Goal: Transaction & Acquisition: Purchase product/service

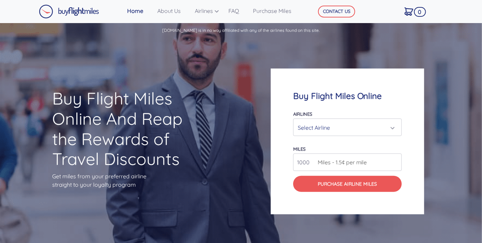
click at [386, 126] on div "Select Airline" at bounding box center [345, 127] width 95 height 13
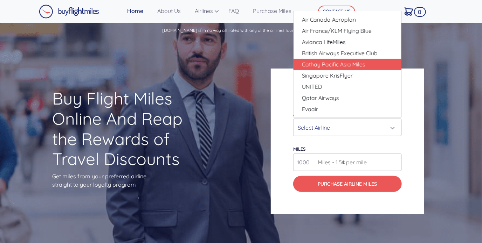
click at [381, 65] on link "Cathay Pacific Asia Miles" at bounding box center [347, 64] width 108 height 11
select select "Cathay Pacific Asia Miles"
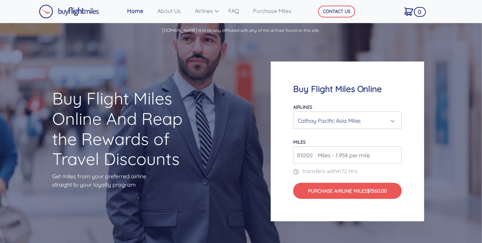
click at [394, 154] on input "81000" at bounding box center [347, 156] width 109 height 18
click at [395, 153] on input "93000" at bounding box center [347, 156] width 109 height 18
click at [394, 153] on input "94000" at bounding box center [347, 156] width 109 height 18
click at [394, 153] on input "95000" at bounding box center [347, 156] width 109 height 18
click at [394, 153] on input "96000" at bounding box center [347, 156] width 109 height 18
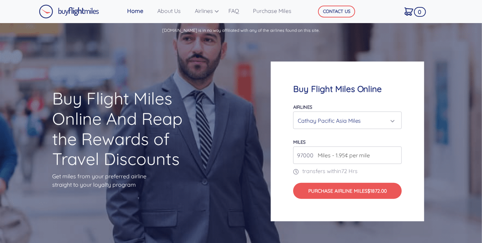
click at [394, 153] on input "97000" at bounding box center [347, 156] width 109 height 18
click at [394, 153] on input "98000" at bounding box center [347, 156] width 109 height 18
click at [394, 153] on input "99000" at bounding box center [347, 156] width 109 height 18
type input "100000"
click at [394, 153] on input "100000" at bounding box center [347, 156] width 109 height 18
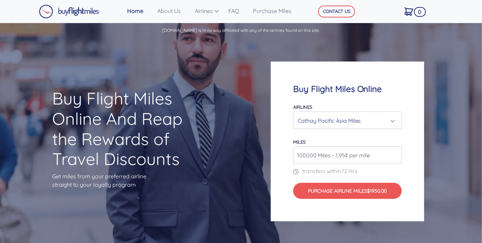
click at [381, 119] on div "Cathay Pacific Asia Miles" at bounding box center [345, 120] width 95 height 13
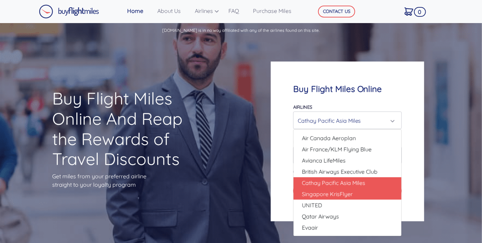
click at [362, 197] on link "Singapore KrisFlyer" at bounding box center [347, 194] width 108 height 11
select select "Singapore KrisFlyer"
type input "80000"
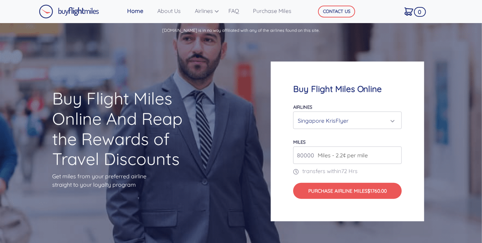
click at [389, 117] on div "Singapore KrisFlyer" at bounding box center [345, 120] width 95 height 13
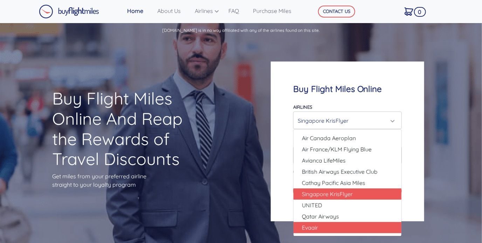
click at [361, 230] on link "Evaair" at bounding box center [347, 227] width 108 height 11
select select "Evaair"
type input "50000"
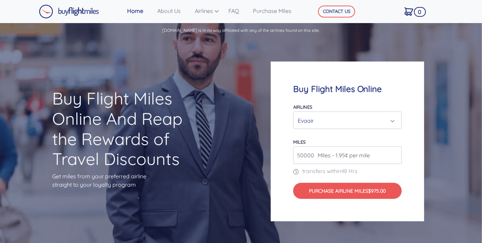
click at [370, 121] on div "Evaair" at bounding box center [345, 120] width 95 height 13
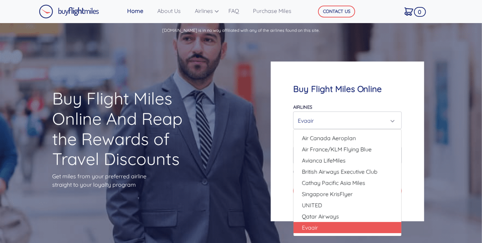
click at [356, 57] on div "Buy Flight Miles Online Airlines Air Canada Aeroplan Air France/KLM Flying Blue…" at bounding box center [361, 141] width 193 height 227
